Goal: Navigation & Orientation: Find specific page/section

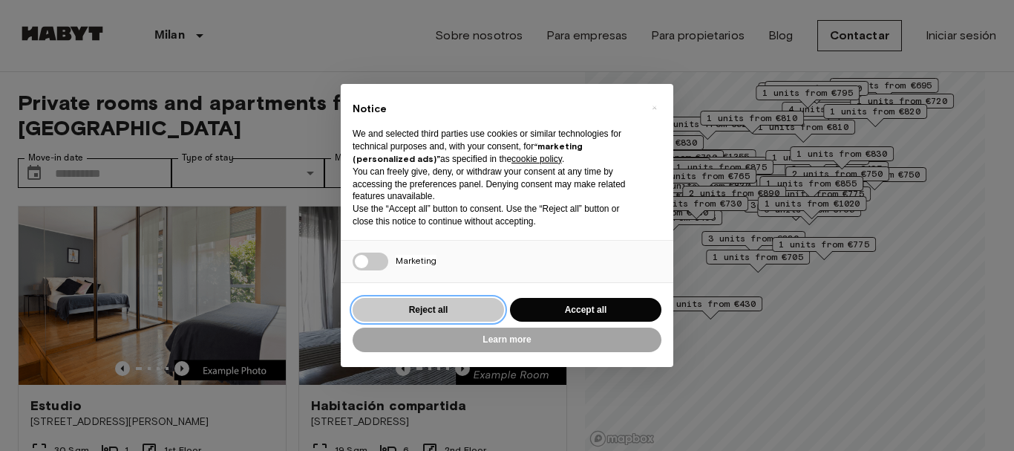
click at [439, 307] on button "Reject all" at bounding box center [428, 310] width 151 height 25
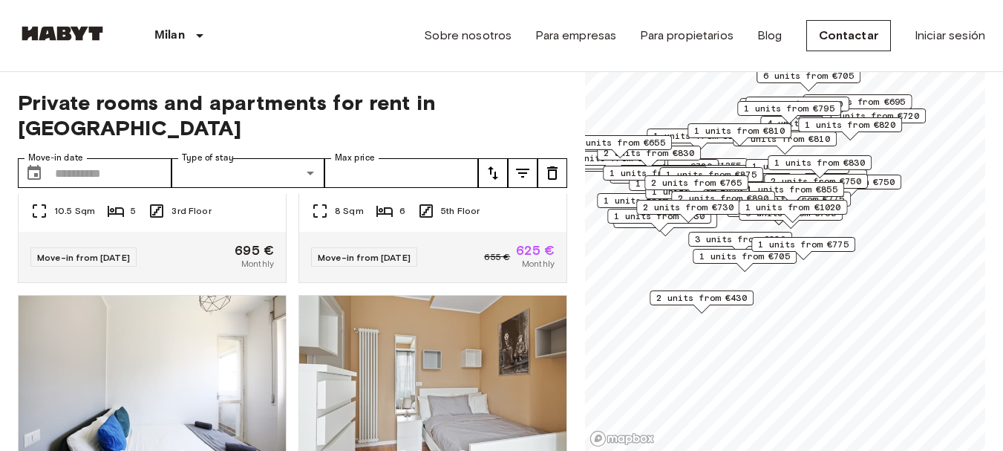
scroll to position [5416, 0]
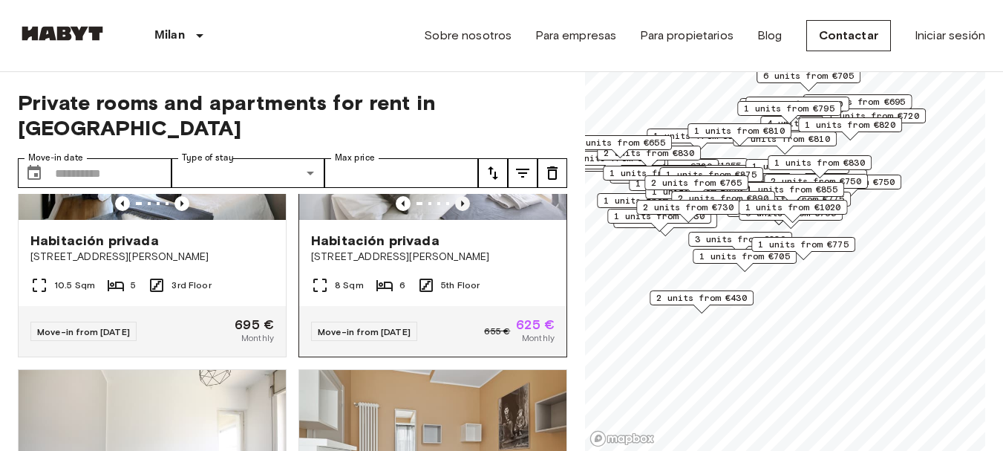
click at [457, 211] on icon "Previous image" at bounding box center [462, 203] width 15 height 15
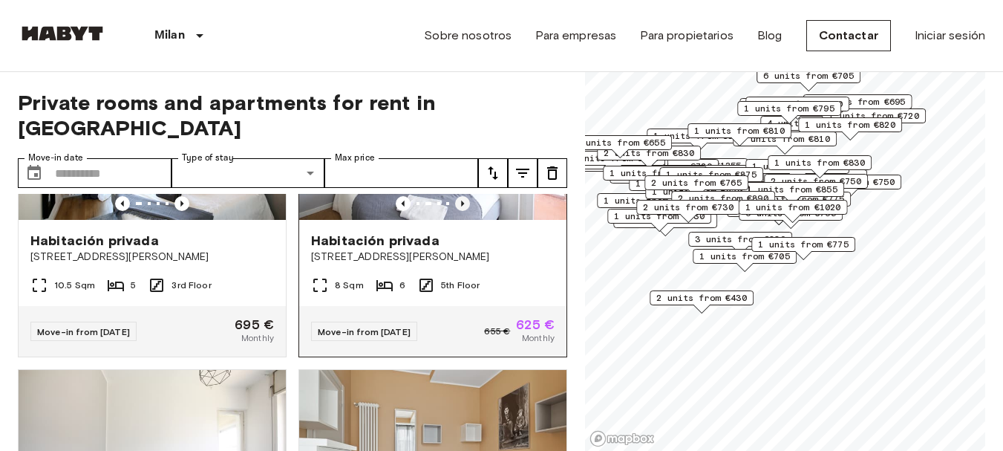
click at [457, 211] on icon "Previous image" at bounding box center [462, 203] width 15 height 15
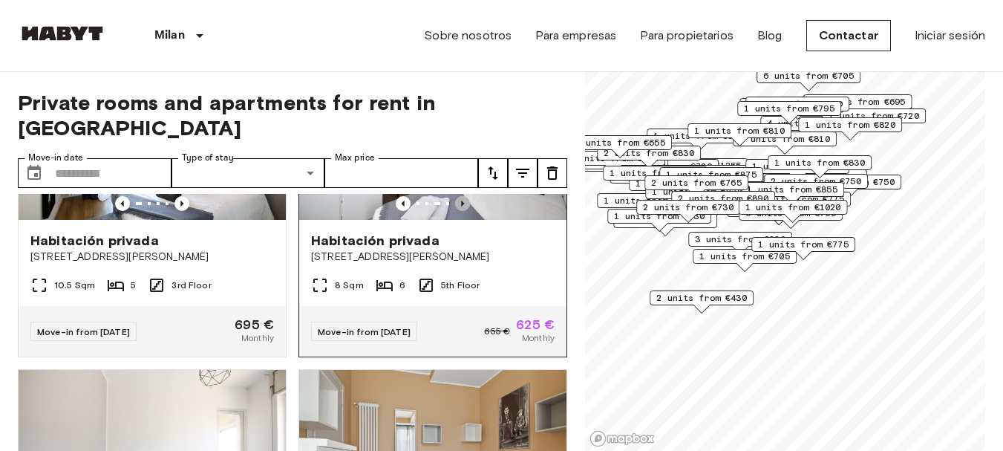
click at [457, 211] on icon "Previous image" at bounding box center [462, 203] width 15 height 15
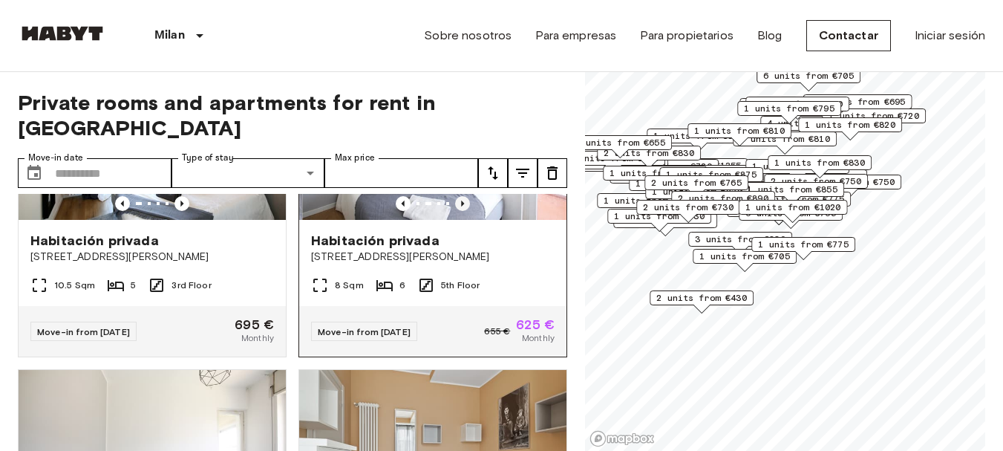
click at [457, 211] on icon "Previous image" at bounding box center [462, 203] width 15 height 15
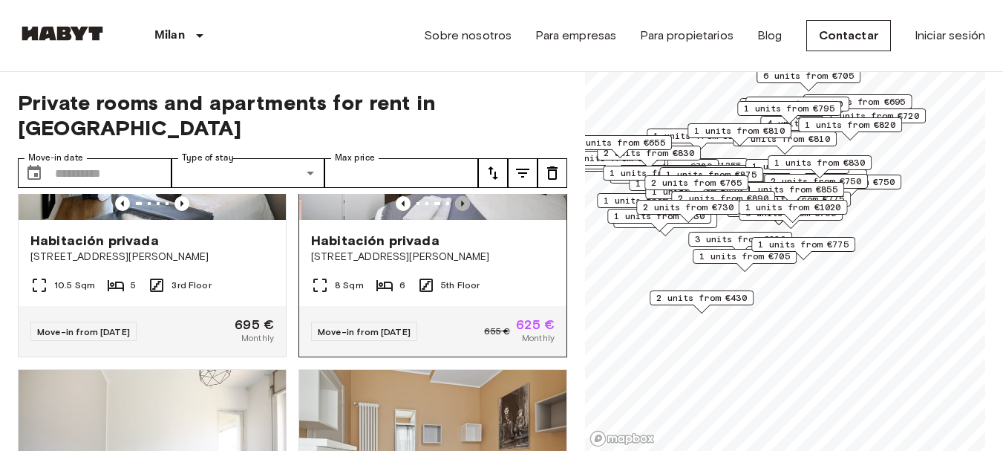
click at [457, 211] on icon "Previous image" at bounding box center [462, 203] width 15 height 15
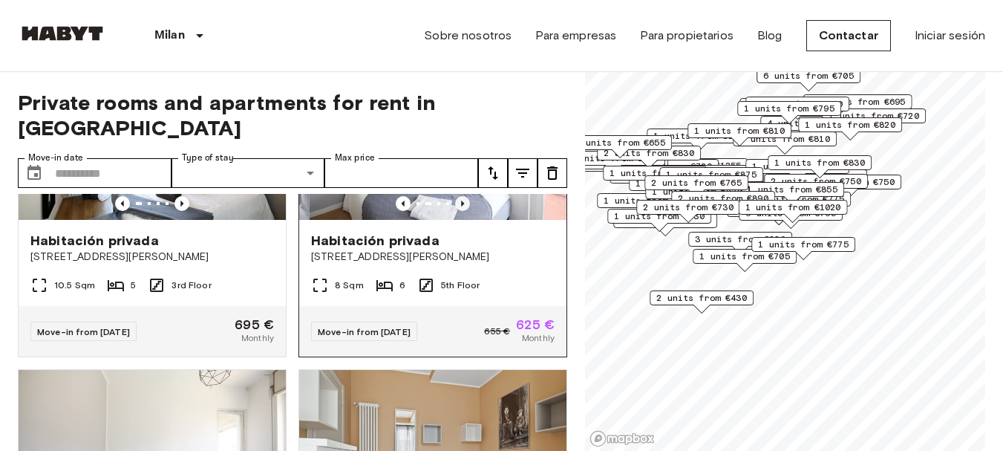
click at [457, 211] on icon "Previous image" at bounding box center [462, 203] width 15 height 15
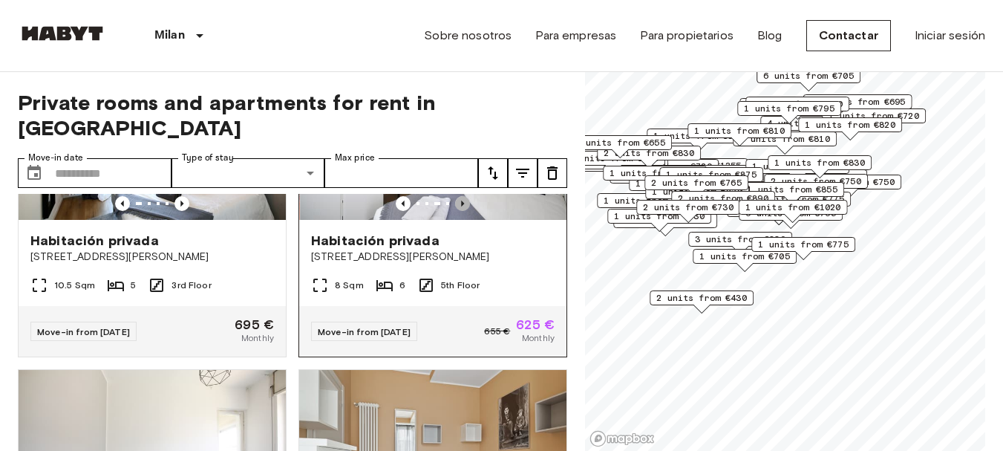
click at [457, 211] on icon "Previous image" at bounding box center [462, 203] width 15 height 15
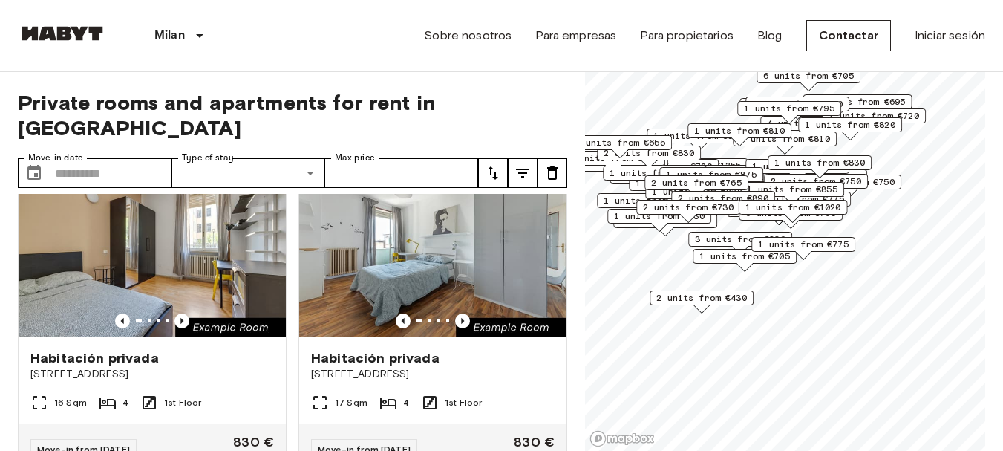
scroll to position [11459, 0]
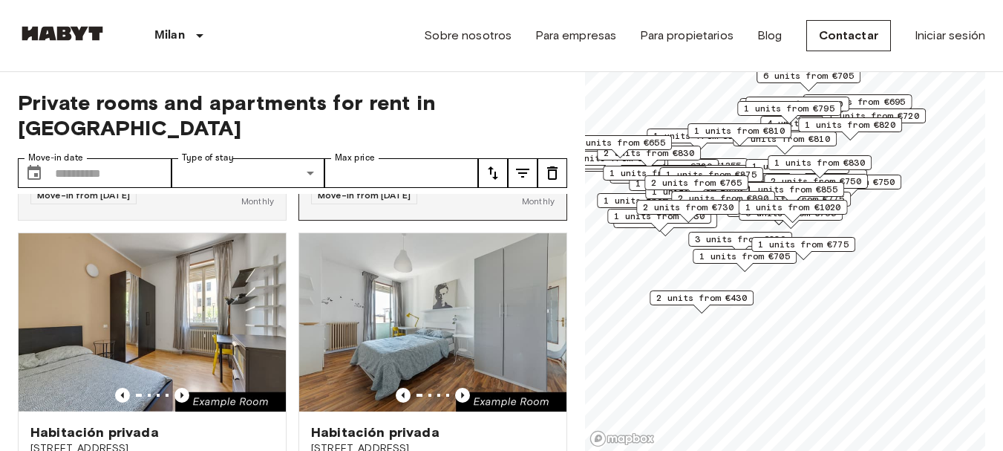
click at [457, 74] on icon "Previous image" at bounding box center [462, 66] width 15 height 15
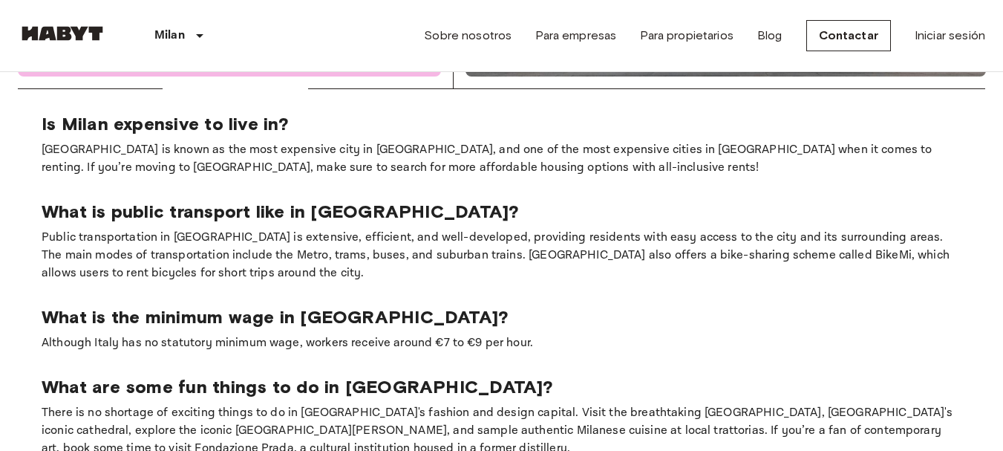
scroll to position [148, 0]
